Goal: Task Accomplishment & Management: Use online tool/utility

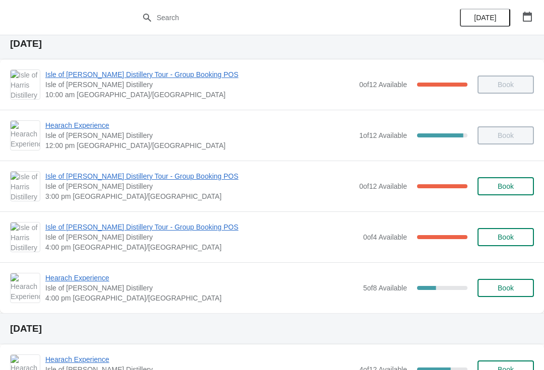
scroll to position [35, 0]
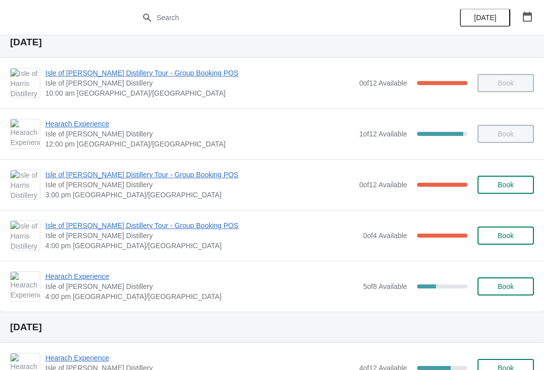
click at [58, 280] on span "Hearach Experience" at bounding box center [201, 276] width 313 height 10
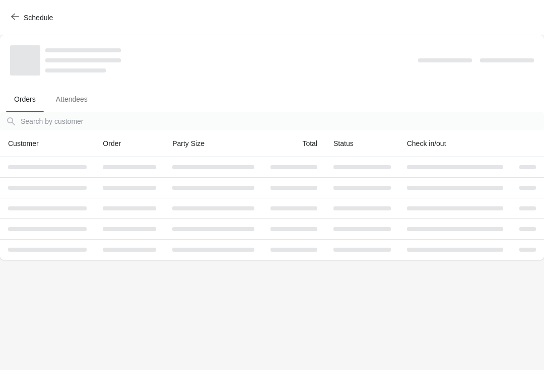
scroll to position [0, 0]
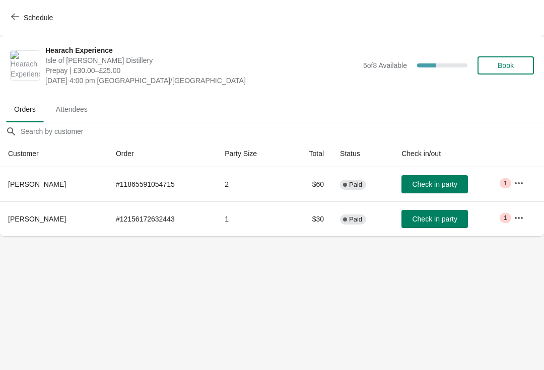
click at [8, 15] on button "Schedule" at bounding box center [33, 18] width 56 height 18
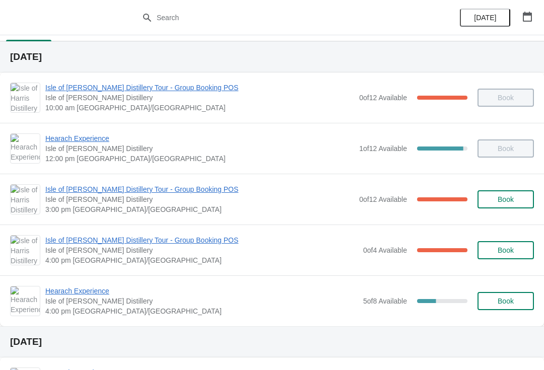
scroll to position [19, 0]
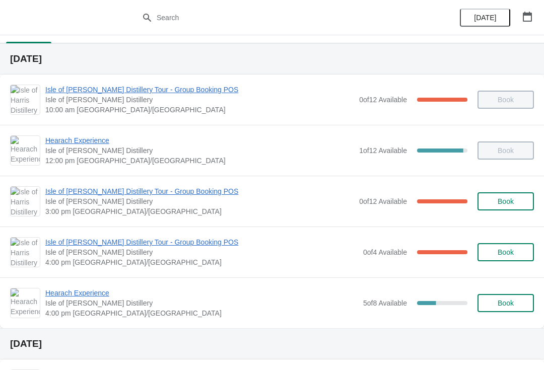
click at [519, 300] on span "Book" at bounding box center [505, 303] width 38 height 8
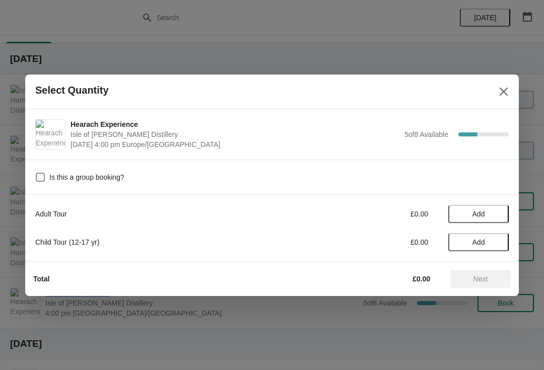
click at [501, 214] on button "Add" at bounding box center [478, 214] width 60 height 18
click at [500, 214] on icon at bounding box center [495, 213] width 11 height 11
click at [489, 281] on span "Next" at bounding box center [480, 279] width 44 height 8
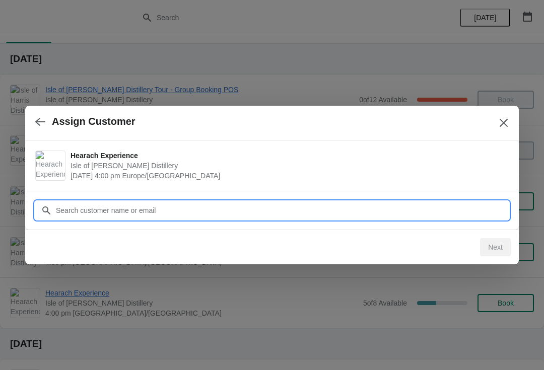
click at [387, 210] on input "Customer" at bounding box center [281, 210] width 453 height 18
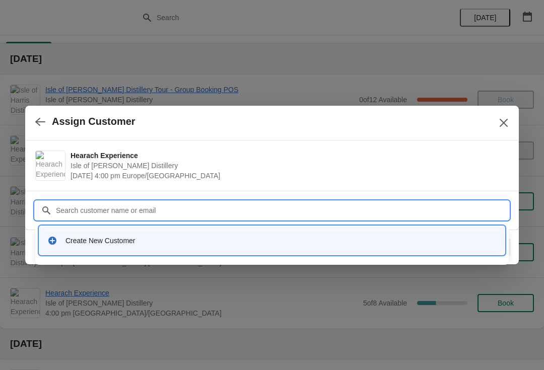
click at [265, 246] on div "Create New Customer" at bounding box center [271, 240] width 457 height 21
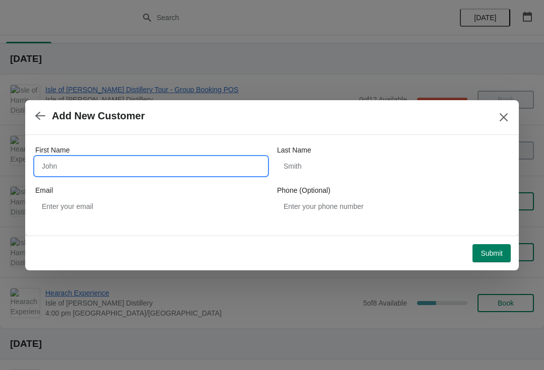
click at [218, 170] on input "First Name" at bounding box center [151, 166] width 232 height 18
type input "[PERSON_NAME]"
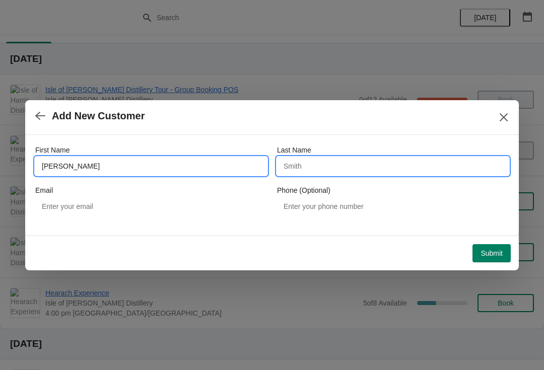
click at [284, 162] on input "Last Name" at bounding box center [393, 166] width 232 height 18
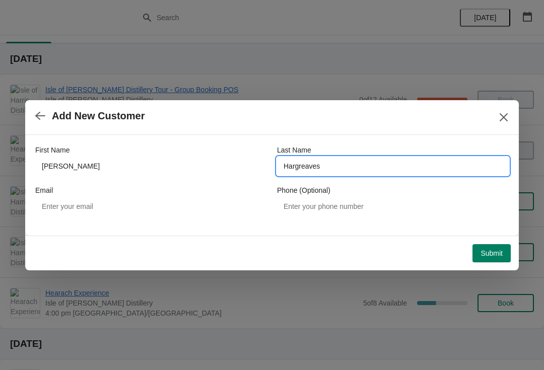
type input "Hargreaves"
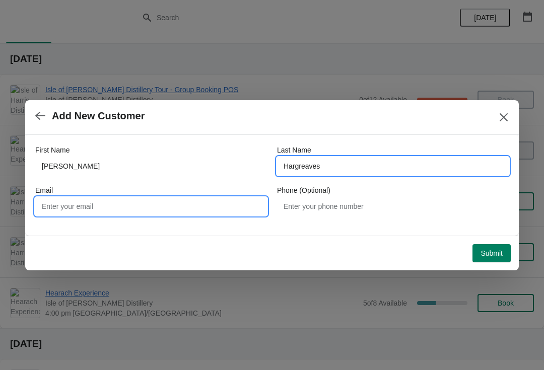
click at [58, 204] on input "Email" at bounding box center [151, 206] width 232 height 18
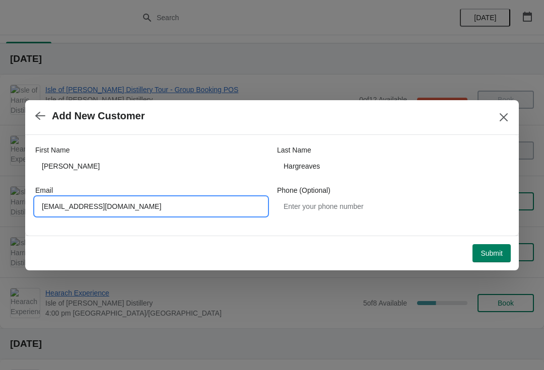
type input "[EMAIL_ADDRESS][DOMAIN_NAME]"
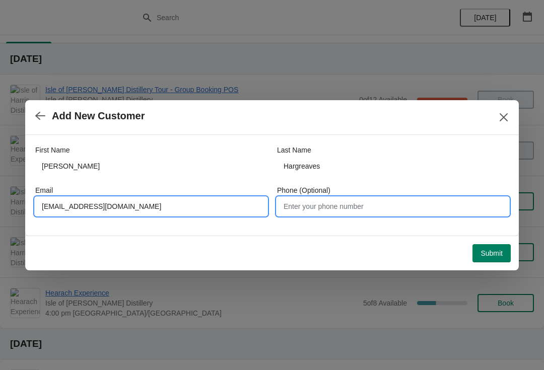
click at [296, 204] on input "Phone (Optional)" at bounding box center [393, 206] width 232 height 18
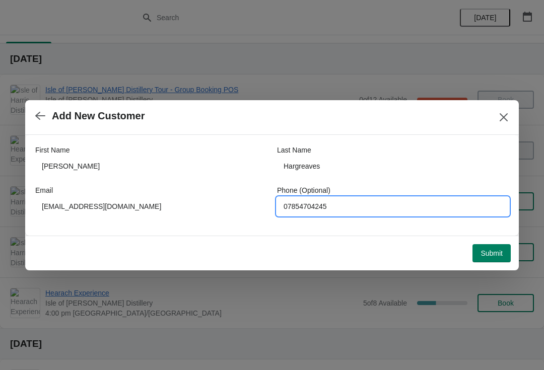
type input "07854704245"
click at [490, 256] on span "Submit" at bounding box center [491, 253] width 22 height 8
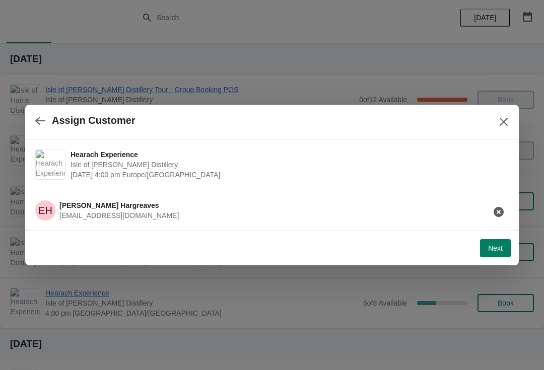
click at [498, 249] on span "Next" at bounding box center [495, 248] width 15 height 8
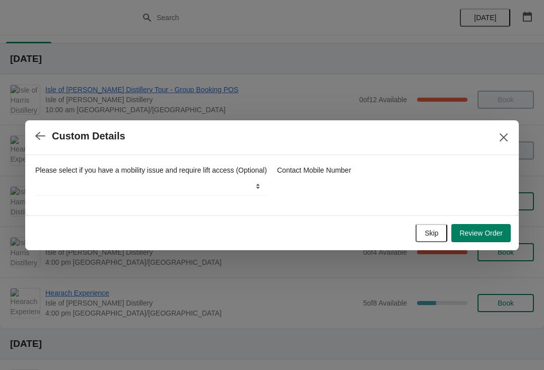
click at [435, 237] on span "Skip" at bounding box center [431, 233] width 14 height 8
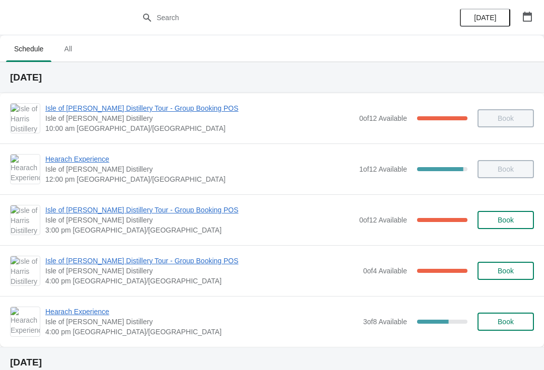
click at [146, 262] on span "Isle of [PERSON_NAME] Distillery Tour - Group Booking POS" at bounding box center [201, 261] width 313 height 10
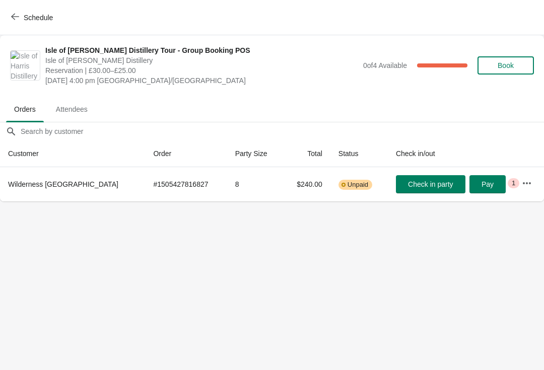
click at [20, 17] on span "Schedule" at bounding box center [33, 18] width 40 height 10
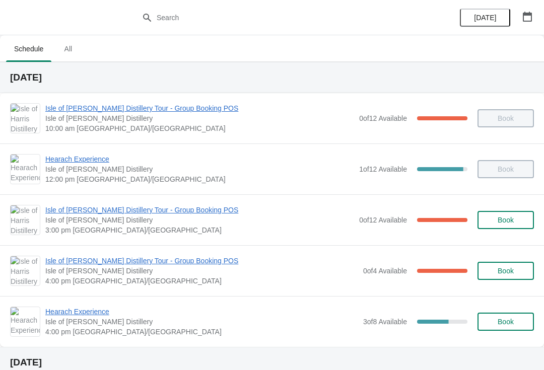
click at [92, 208] on span "Isle of [PERSON_NAME] Distillery Tour - Group Booking POS" at bounding box center [199, 210] width 309 height 10
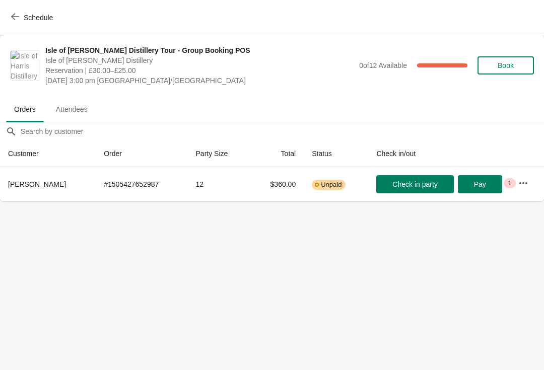
click at [422, 178] on button "Check in party" at bounding box center [414, 184] width 77 height 18
